Goal: Task Accomplishment & Management: Use online tool/utility

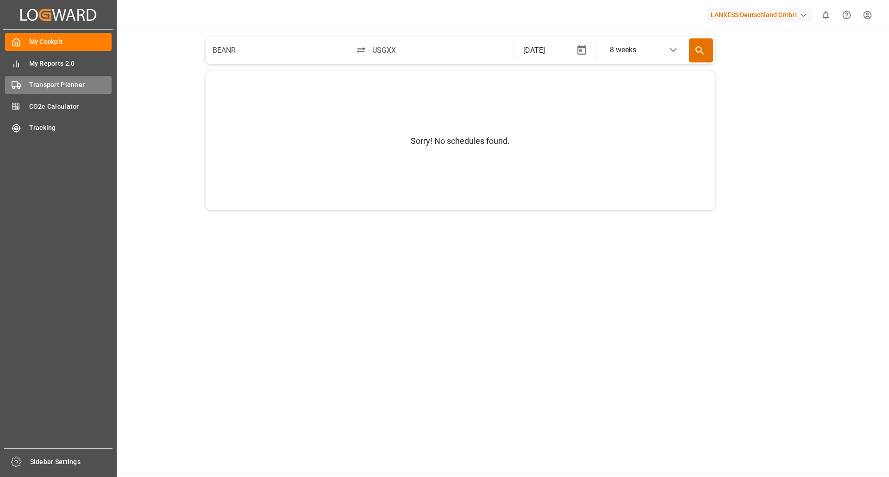
click at [38, 82] on span "Transport Planner" at bounding box center [70, 85] width 83 height 10
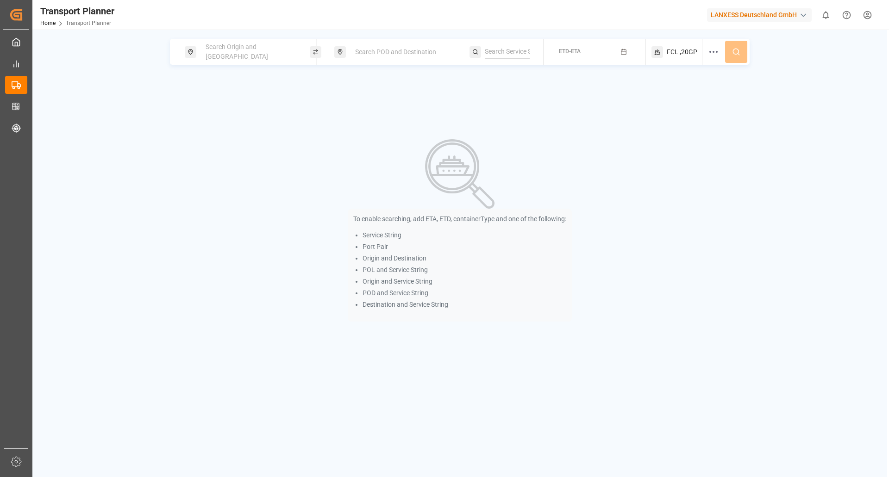
click at [255, 48] on span "Search Origin and [GEOGRAPHIC_DATA]" at bounding box center [237, 51] width 63 height 17
click at [232, 119] on input at bounding box center [241, 126] width 93 height 14
type input "d"
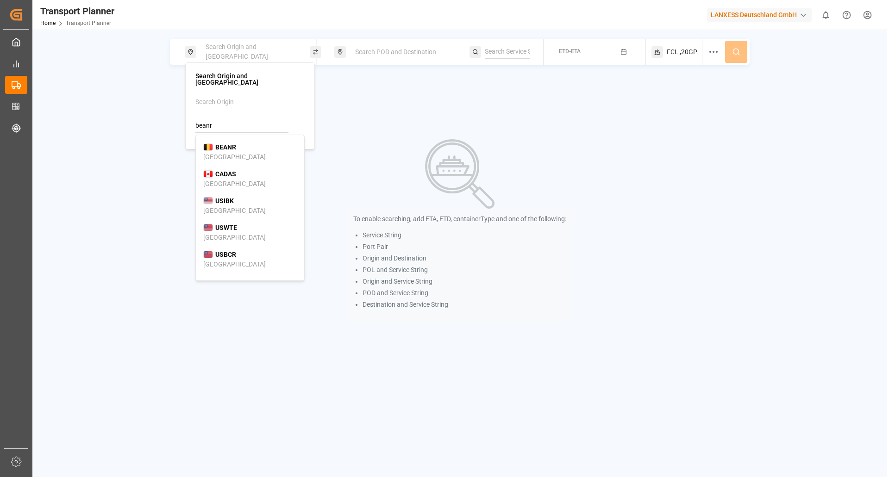
click at [225, 152] on div "[GEOGRAPHIC_DATA]" at bounding box center [234, 157] width 63 height 10
type input "BEANR"
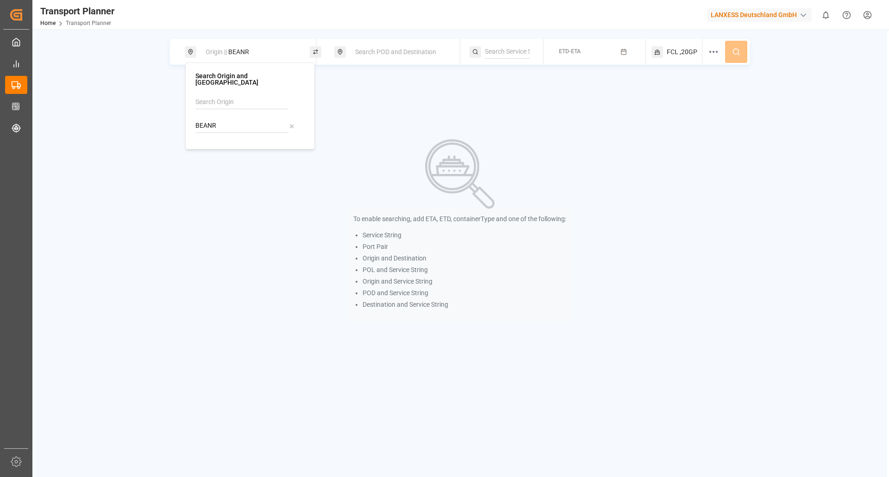
click at [358, 56] on span "Search POD and Destination" at bounding box center [395, 51] width 81 height 7
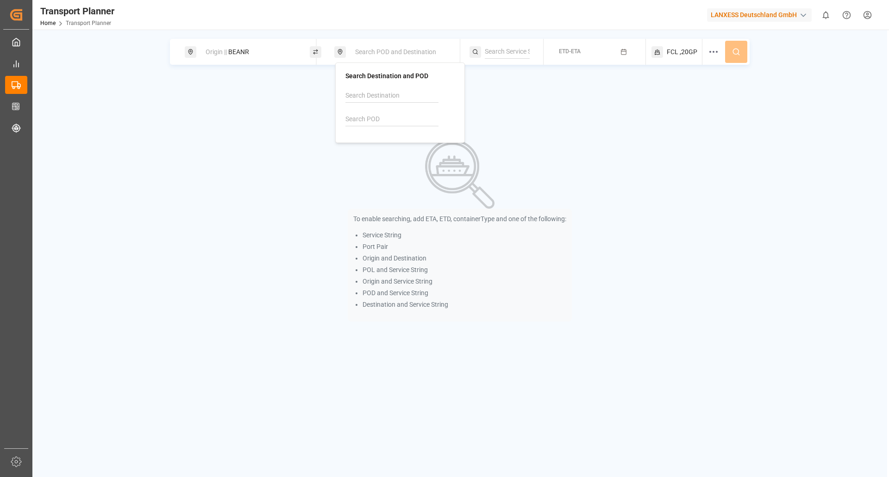
click at [359, 108] on div at bounding box center [399, 111] width 109 height 44
click at [356, 122] on input at bounding box center [391, 120] width 93 height 14
click at [372, 140] on b "BRSSZ" at bounding box center [375, 140] width 21 height 7
type input "BRSSZ"
click at [578, 51] on span "ETD-ETA" at bounding box center [570, 51] width 22 height 6
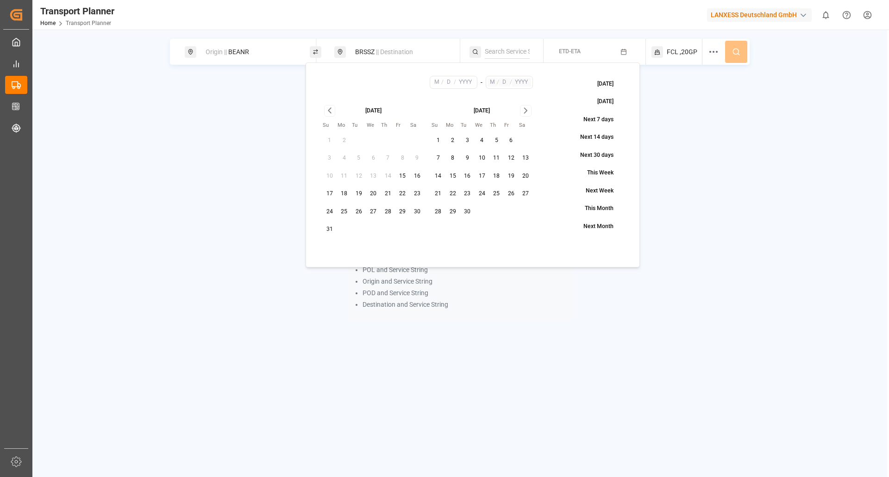
click at [485, 137] on button "4" at bounding box center [482, 140] width 15 height 15
type input "9"
type input "4"
type input "2025"
click at [526, 110] on icon "Go to next month" at bounding box center [525, 110] width 3 height 5
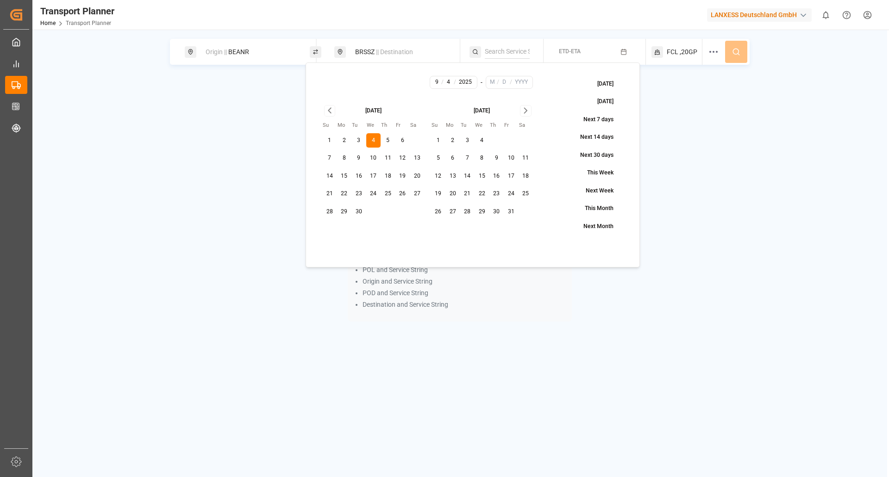
click at [507, 219] on div "[DATE] Su Mo Tu We Th Fr Sa 1 2 3 4 5 6 7 8 9 10 11 12 13 14 15 16 17 18 19 20 …" at bounding box center [428, 162] width 224 height 127
click at [509, 212] on button "31" at bounding box center [511, 212] width 15 height 15
type input "10"
type input "31"
type input "2025"
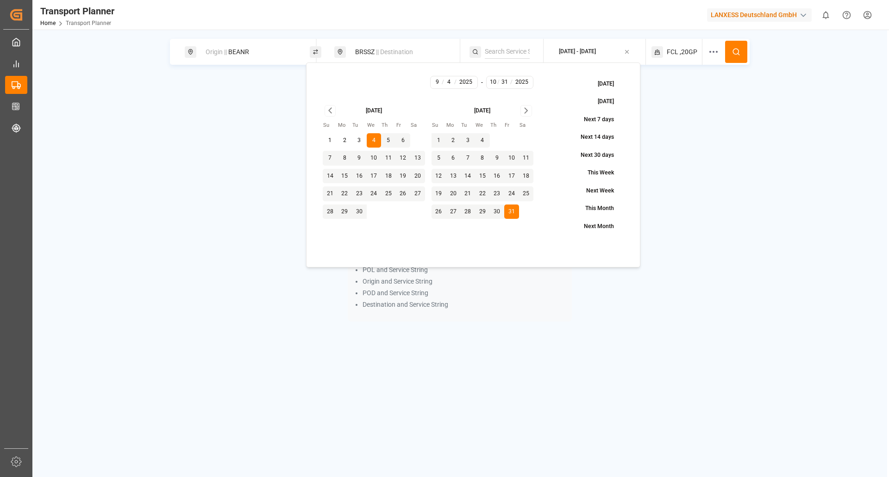
click at [686, 139] on div "To enable searching, add ETA, ETD, containerType and one of the following: Serv…" at bounding box center [460, 230] width 684 height 239
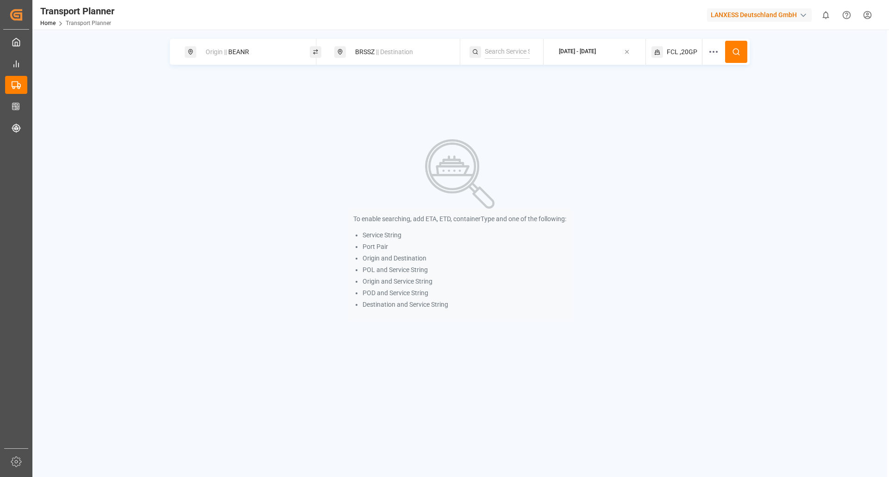
click at [734, 50] on icon at bounding box center [736, 52] width 8 height 8
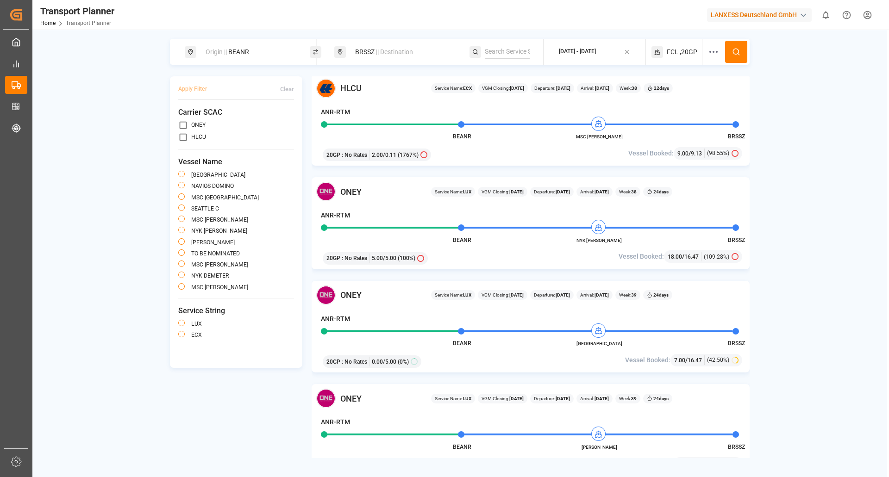
scroll to position [324, 0]
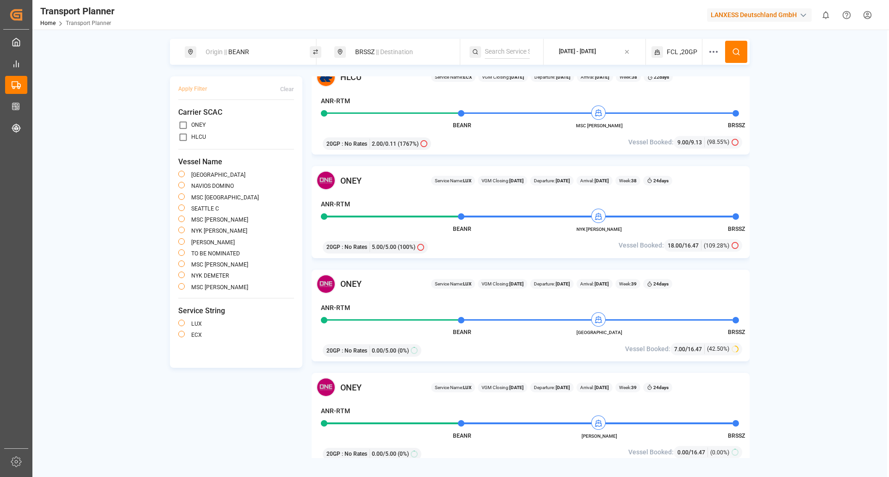
click at [716, 50] on icon at bounding box center [713, 51] width 11 height 11
click at [715, 159] on button "Select..." at bounding box center [722, 164] width 84 height 16
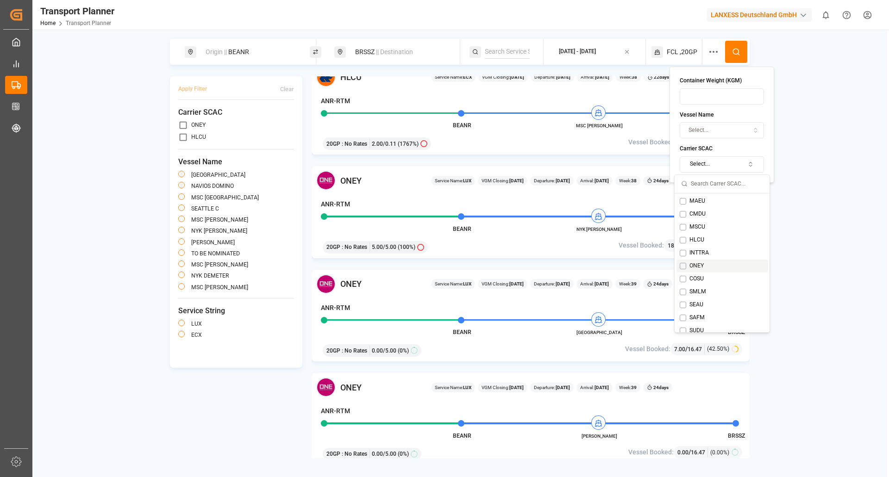
click at [681, 264] on button "Suggestions" at bounding box center [683, 266] width 6 height 6
click at [683, 215] on button "Suggestions" at bounding box center [683, 214] width 6 height 6
click at [737, 56] on button at bounding box center [736, 52] width 22 height 22
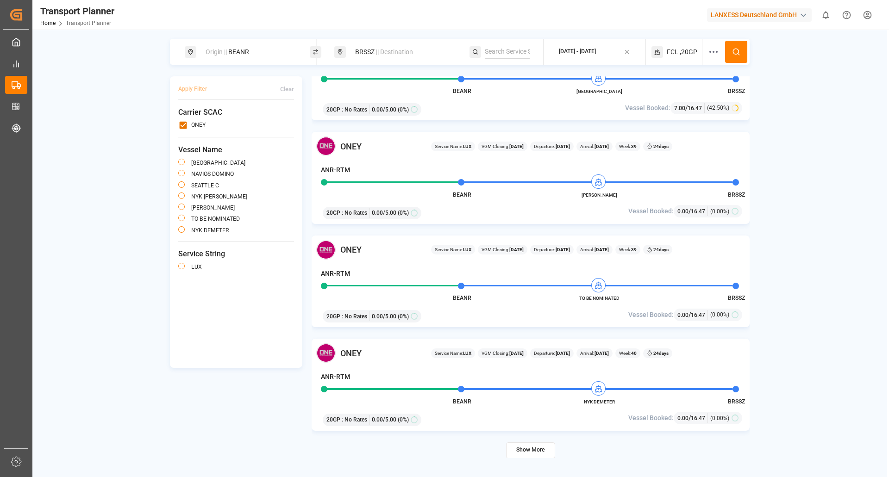
scroll to position [359, 0]
click at [532, 449] on button "Show More" at bounding box center [530, 450] width 49 height 16
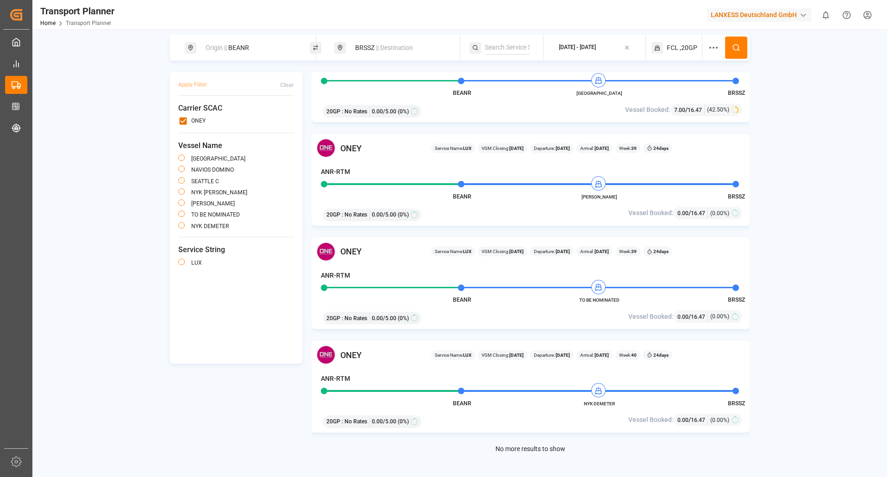
scroll to position [0, 0]
